Goal: Information Seeking & Learning: Learn about a topic

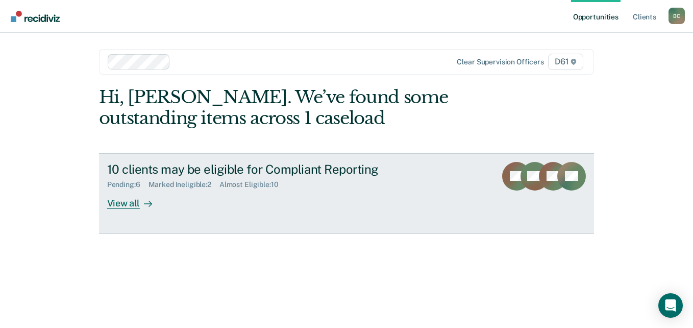
click at [175, 185] on div "Marked Ineligible : 2" at bounding box center [184, 184] width 71 height 9
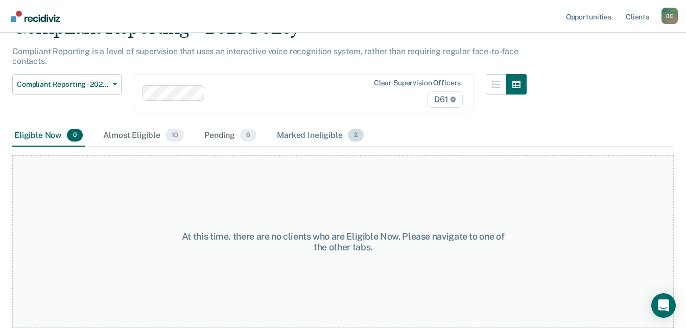
click at [311, 131] on div "Marked Ineligible 2" at bounding box center [320, 136] width 91 height 22
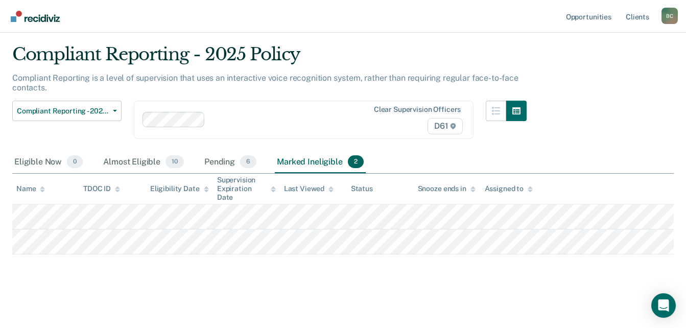
scroll to position [27, 0]
click at [143, 161] on div "Almost Eligible 10" at bounding box center [143, 162] width 85 height 22
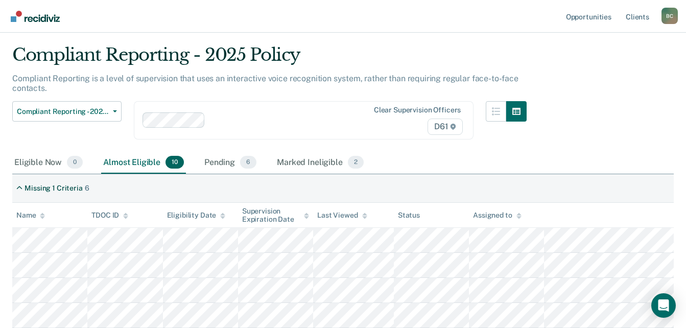
scroll to position [0, 0]
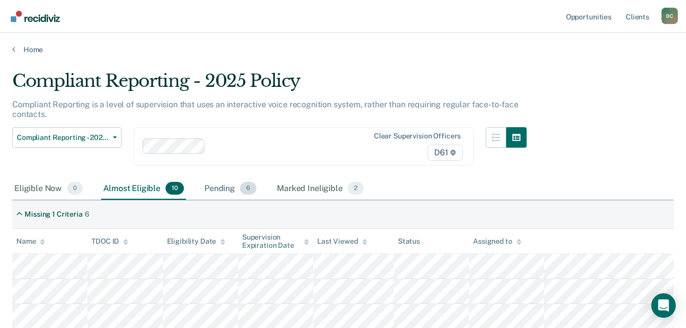
click at [246, 184] on span "6" at bounding box center [248, 188] width 16 height 13
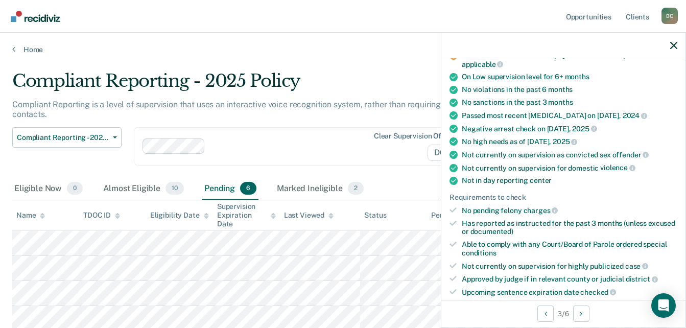
scroll to position [204, 0]
